Goal: Find contact information: Find contact information

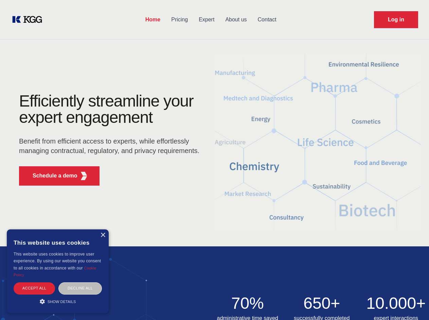
click at [214, 160] on div "Efficiently streamline your expert engagement Benefit from efficient access to …" at bounding box center [111, 142] width 206 height 98
click at [51, 176] on p "Schedule a demo" at bounding box center [55, 176] width 45 height 8
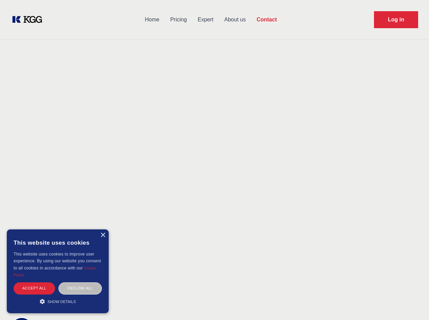
click at [103, 235] on div "× This website uses cookies This website uses cookies to improve user experienc…" at bounding box center [58, 272] width 102 height 84
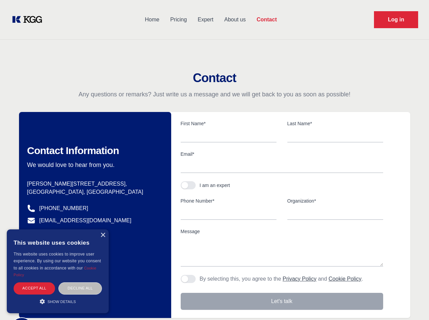
click at [34, 288] on div "Accept all" at bounding box center [34, 289] width 41 height 12
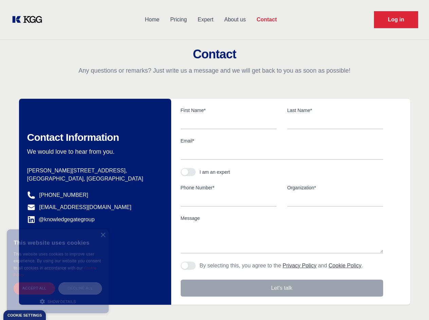
click at [80, 288] on div "Decline all" at bounding box center [79, 289] width 43 height 12
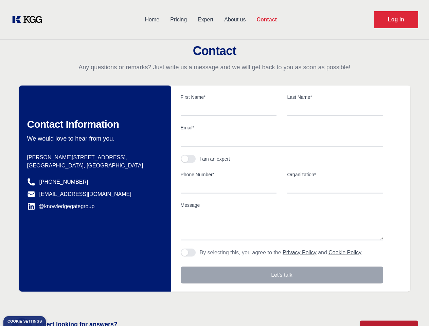
click at [58, 302] on main "Contact Any questions or remarks? Just write us a message and we will get back …" at bounding box center [214, 177] width 429 height 354
